Goal: Transaction & Acquisition: Purchase product/service

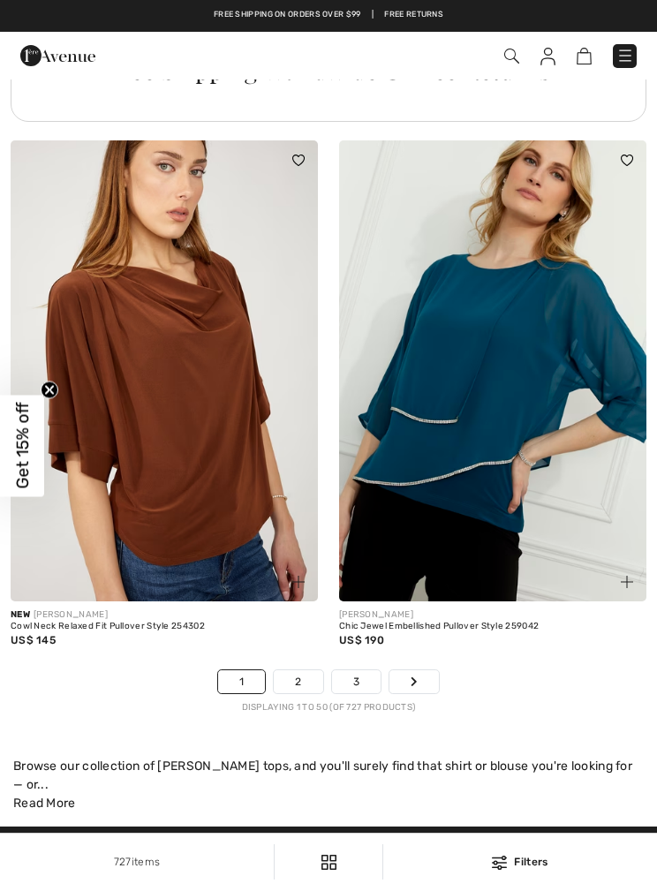
scroll to position [13865, 0]
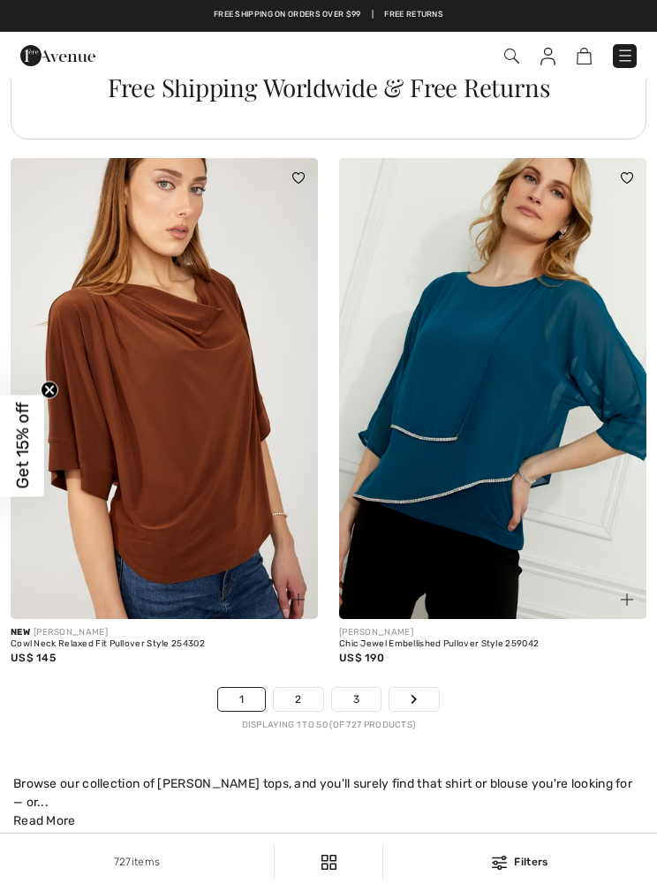
click at [315, 688] on link "2" at bounding box center [298, 699] width 49 height 23
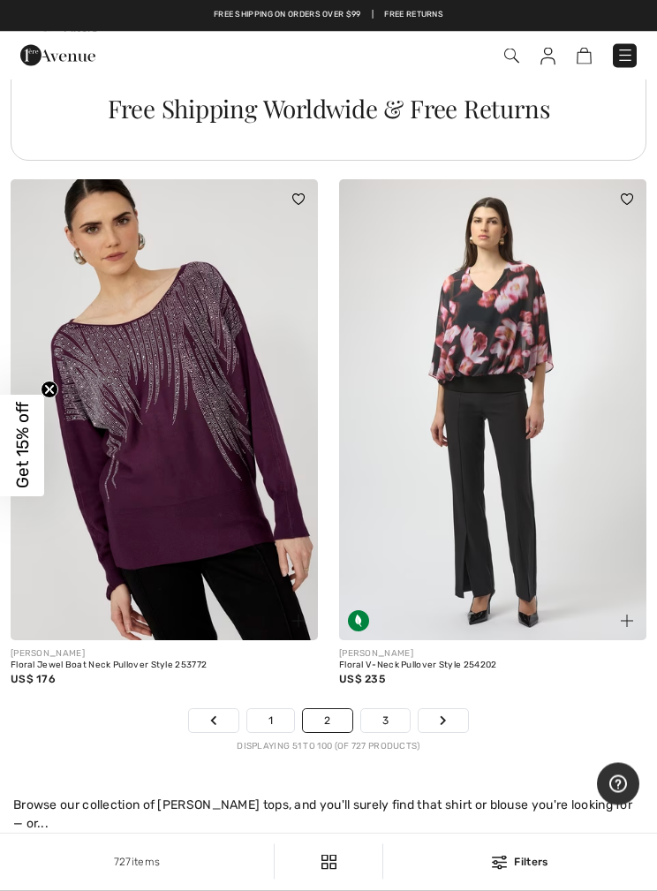
scroll to position [13611, 0]
click at [400, 713] on link "3" at bounding box center [385, 720] width 49 height 23
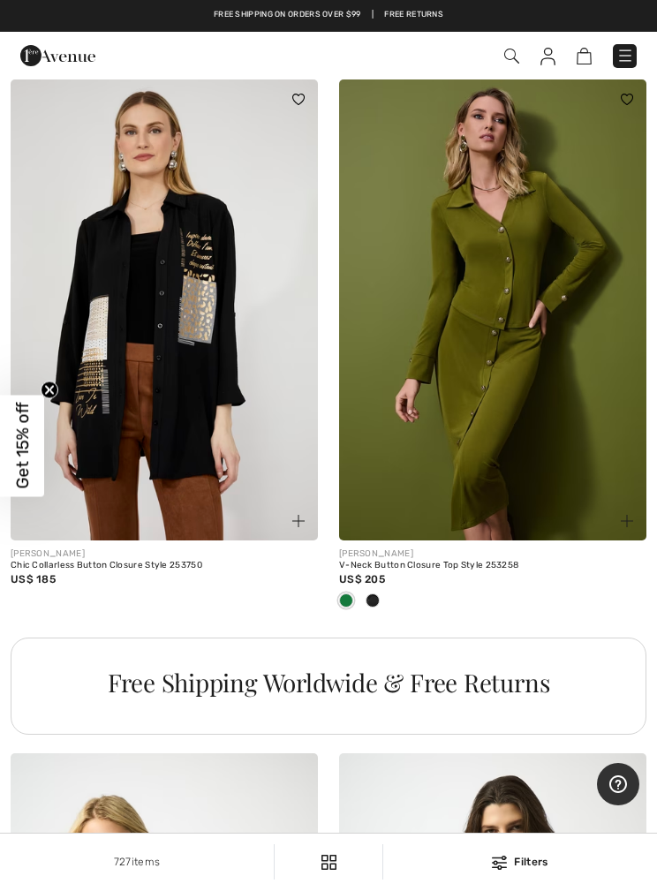
scroll to position [13181, 0]
